Goal: Task Accomplishment & Management: Complete application form

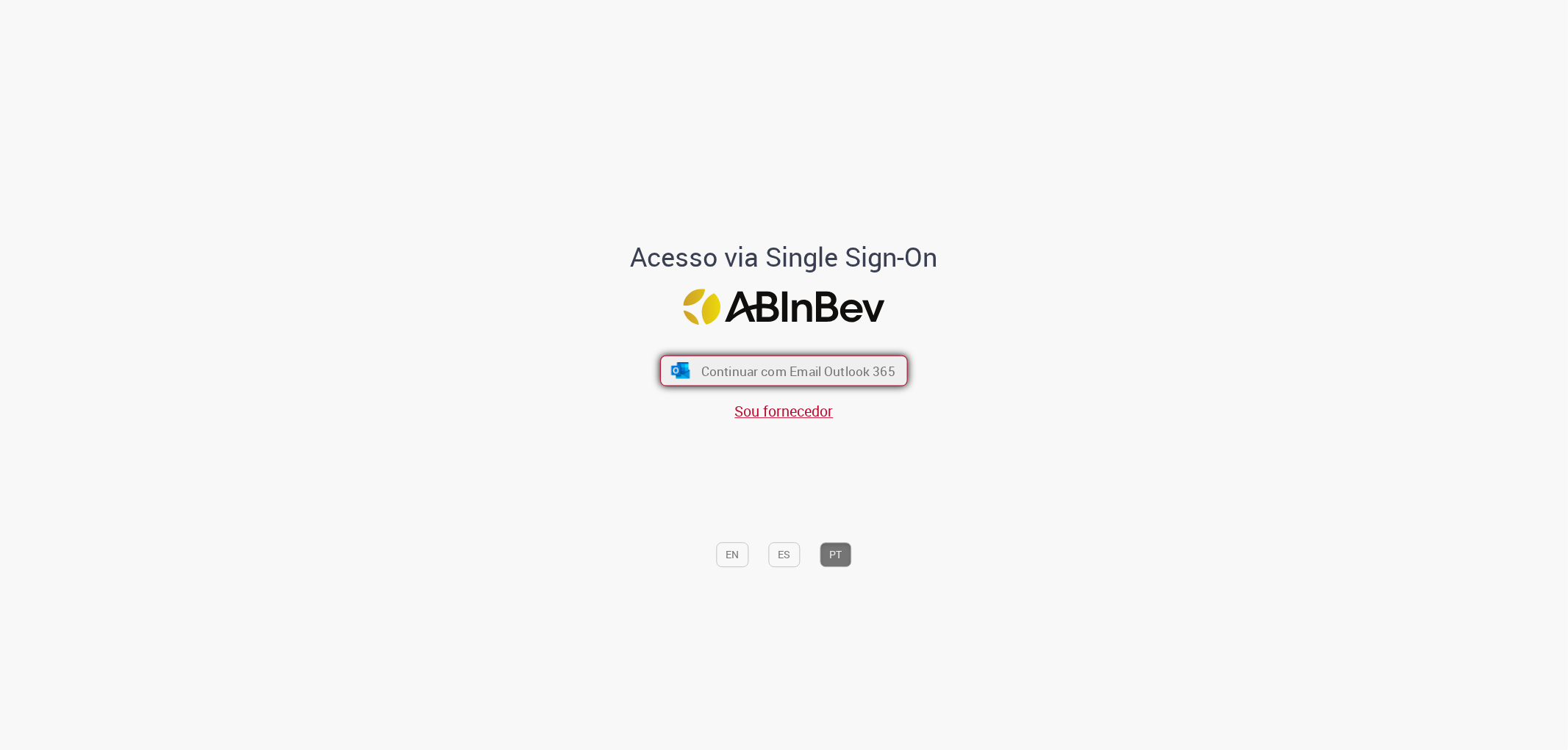
click at [775, 372] on span "Continuar com Email Outlook 365" at bounding box center [798, 371] width 194 height 17
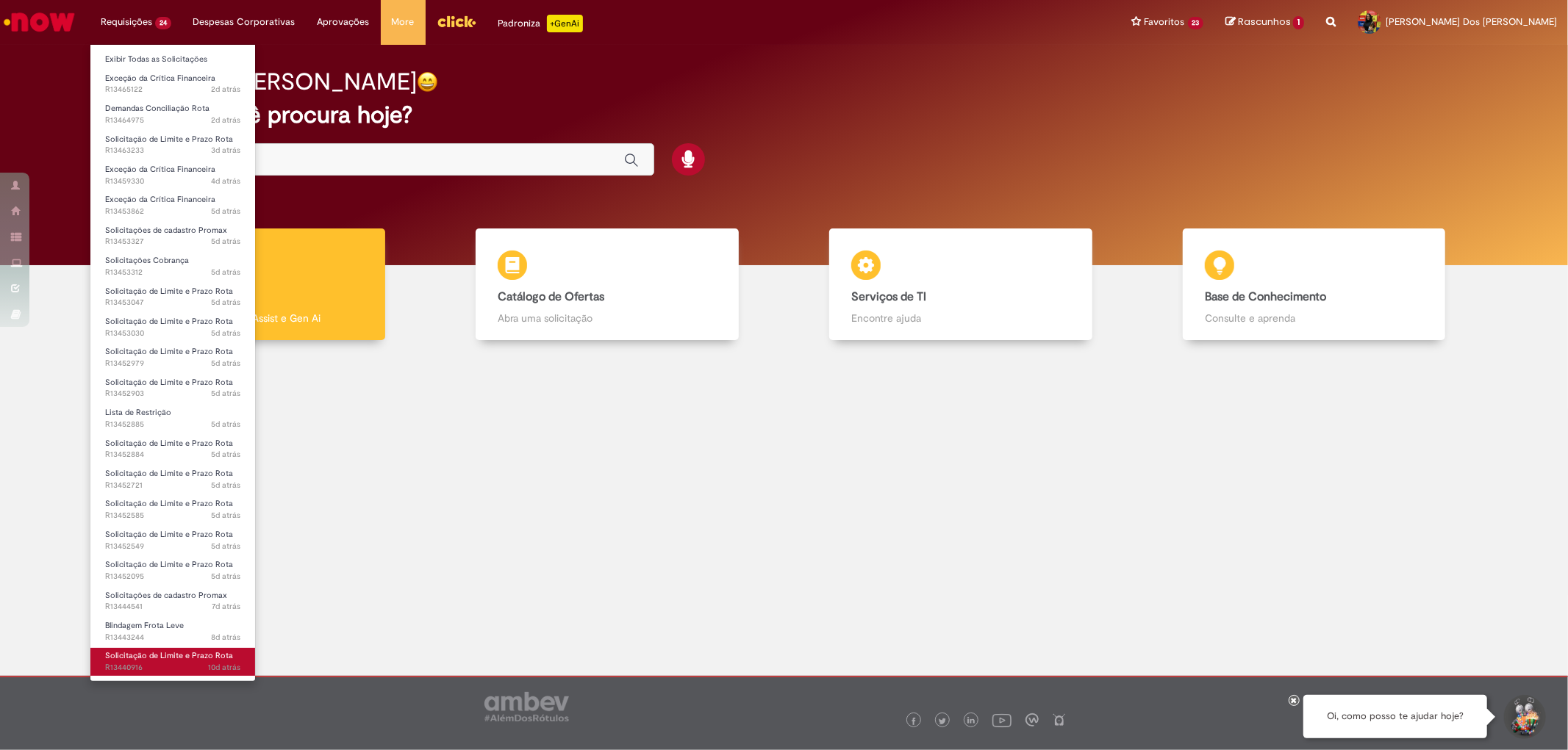
scroll to position [120, 0]
click at [170, 659] on span "Solicitação de numerário" at bounding box center [152, 659] width 92 height 11
click at [173, 657] on span "Solicitação de numerário" at bounding box center [152, 659] width 92 height 11
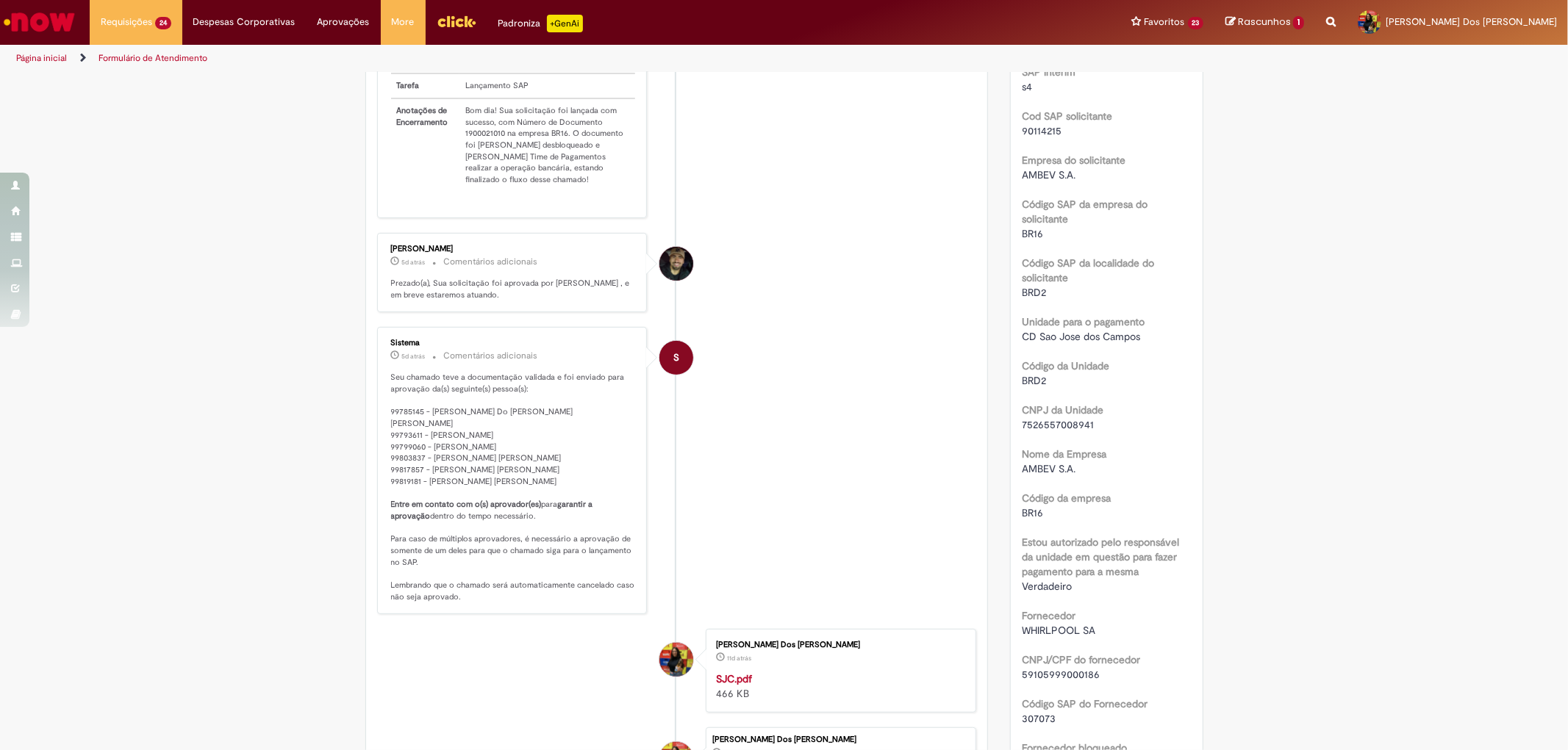
scroll to position [653, 0]
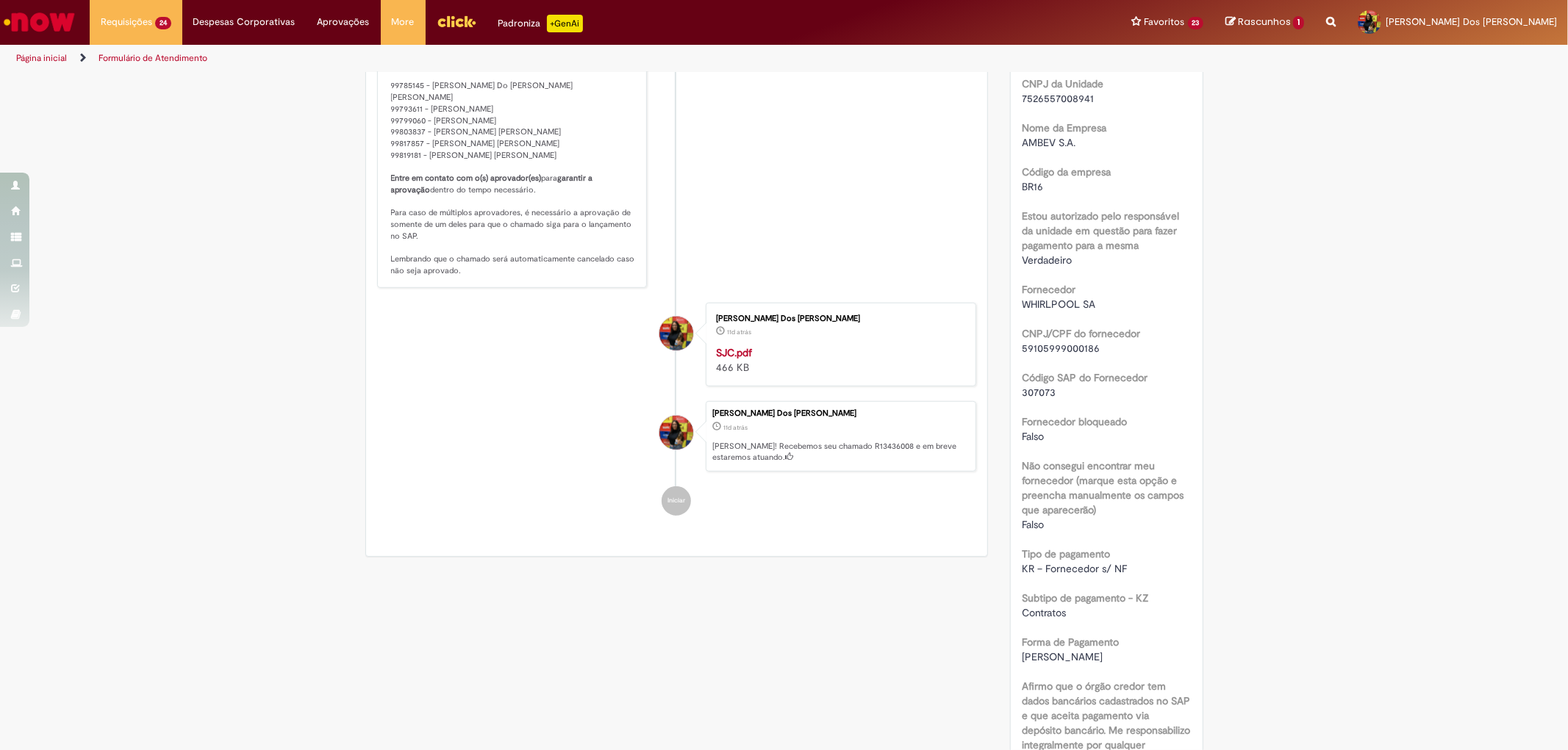
click at [1039, 304] on span "WHIRLPOOL SA" at bounding box center [1058, 304] width 74 height 13
copy span "WHIRLPOOL"
